Goal: Task Accomplishment & Management: Manage account settings

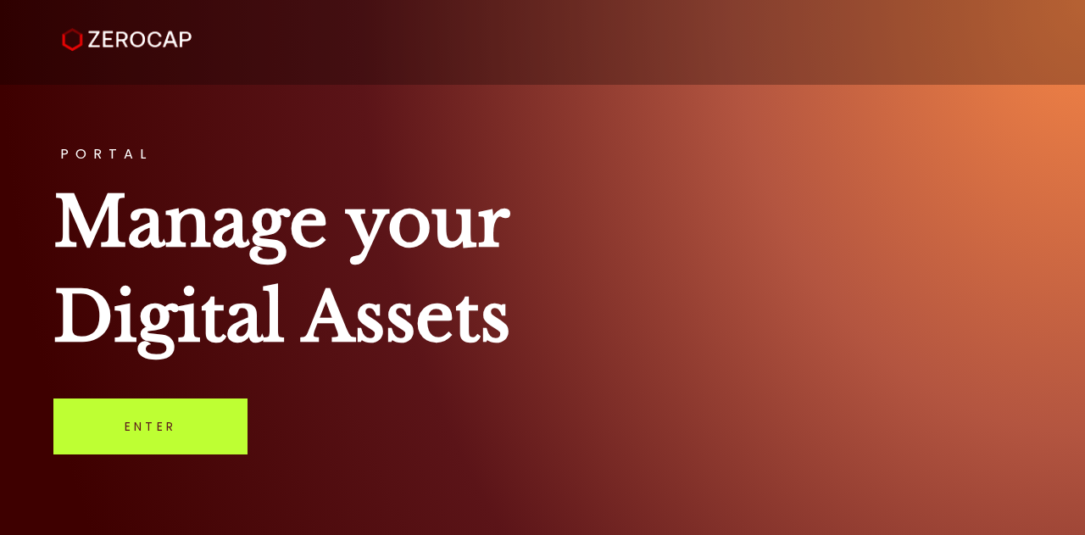
click at [151, 423] on link "Enter" at bounding box center [150, 426] width 194 height 56
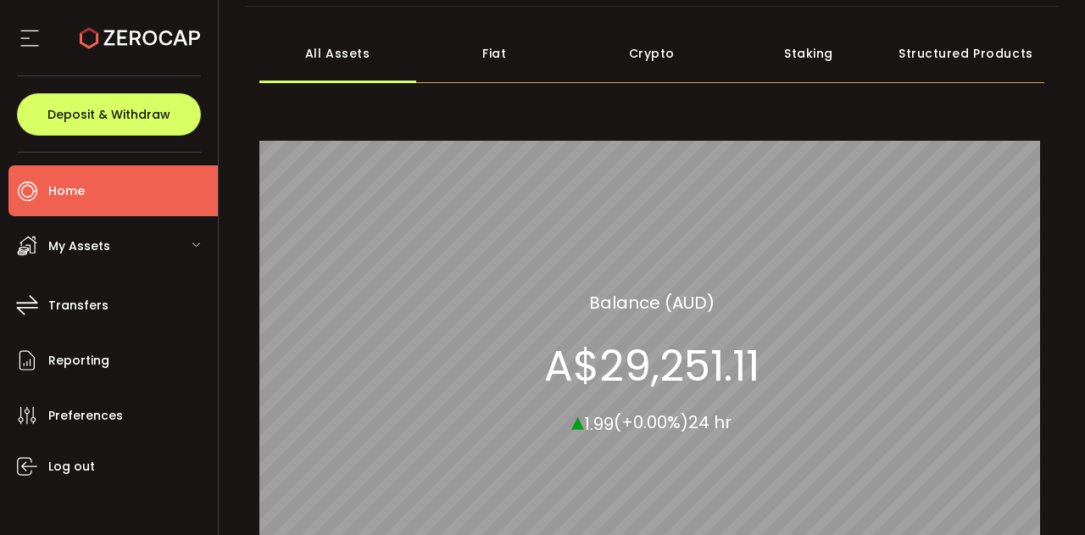
scroll to position [72, 0]
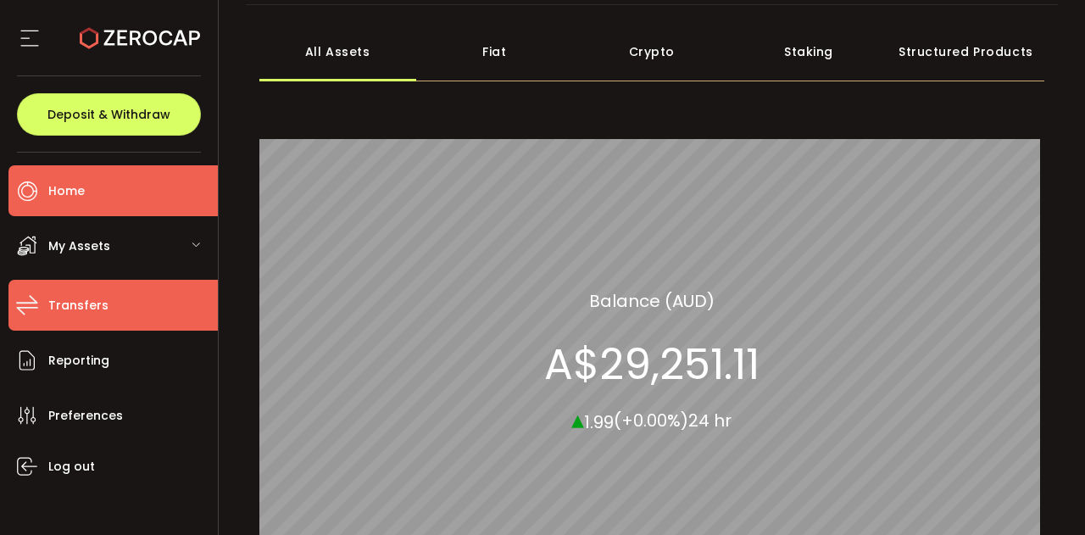
click at [105, 313] on li "Transfers" at bounding box center [112, 305] width 209 height 51
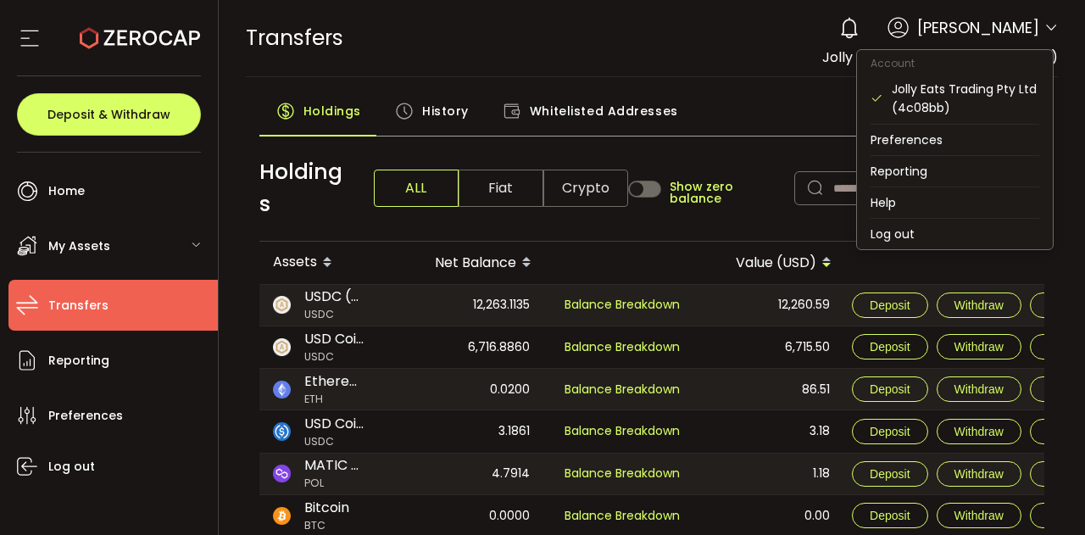
click at [1048, 26] on icon at bounding box center [1051, 28] width 14 height 14
click at [925, 236] on li "Log out" at bounding box center [955, 234] width 196 height 31
